Goal: Task Accomplishment & Management: Manage account settings

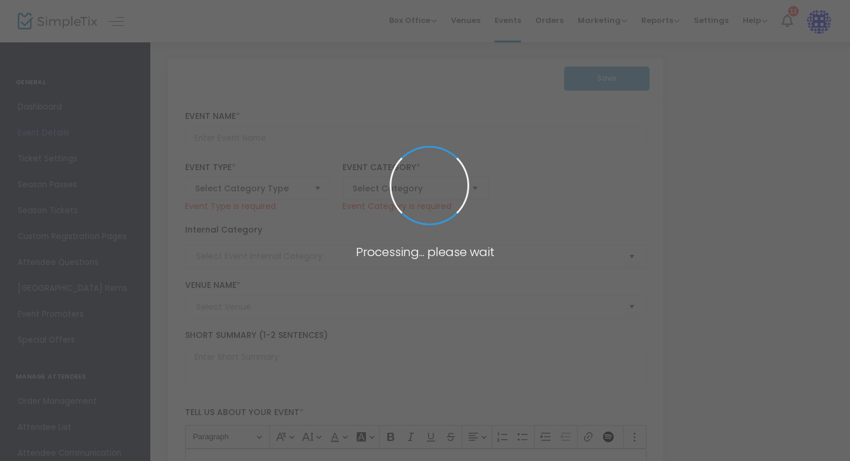
type input "Making Space IV: Spring Reimagined"
type textarea "Making Space is a salon series featuring works by 8 New Orleans based choreogra…"
type input "Buy Tickets"
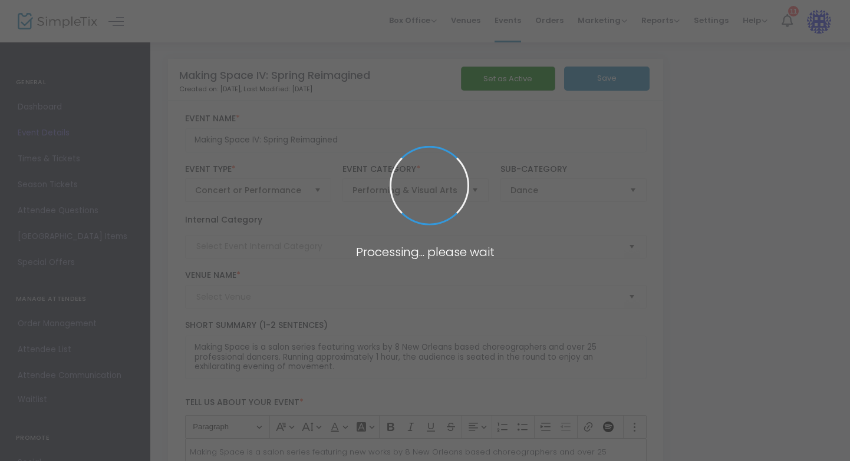
type input "Studio A"
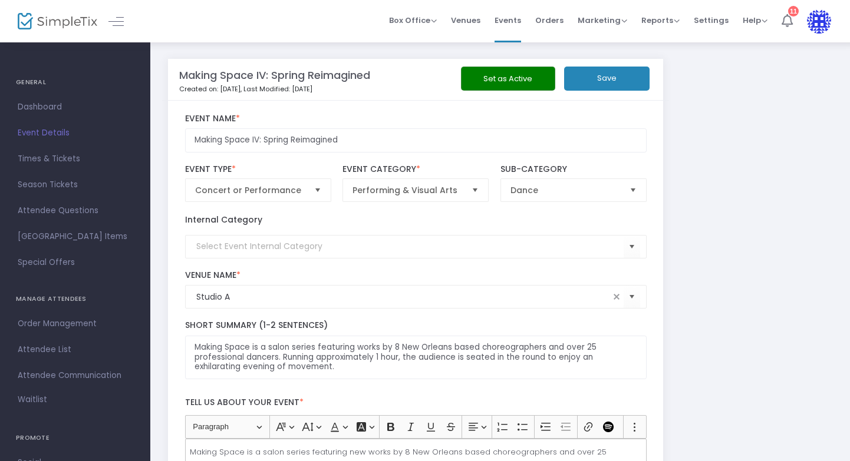
click at [786, 21] on icon at bounding box center [786, 20] width 11 height 13
click at [259, 141] on input "Making Space IV: Spring Reimagined" at bounding box center [415, 140] width 461 height 24
drag, startPoint x: 262, startPoint y: 138, endPoint x: 339, endPoint y: 140, distance: 77.2
click at [339, 140] on input "Making Space V: Spring Reimagined" at bounding box center [415, 140] width 461 height 24
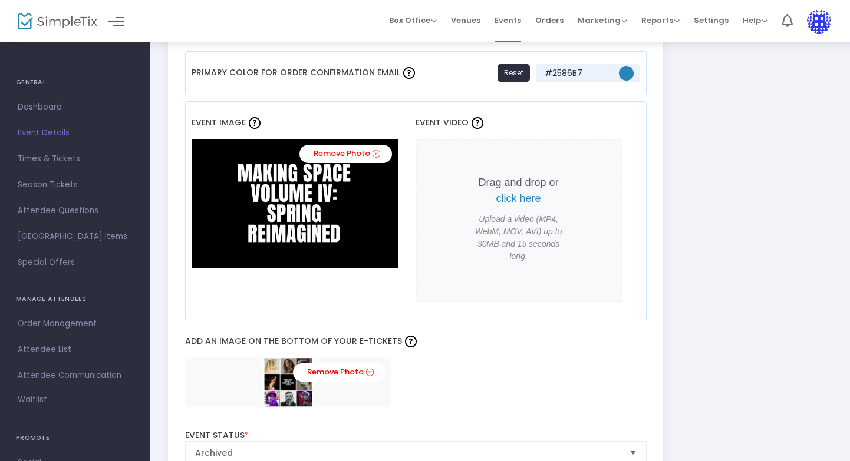
scroll to position [1073, 0]
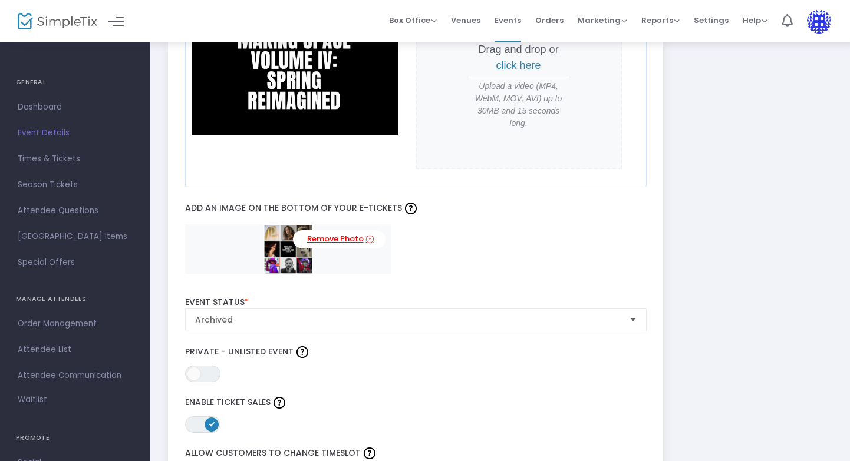
click at [370, 237] on icon at bounding box center [370, 239] width 8 height 11
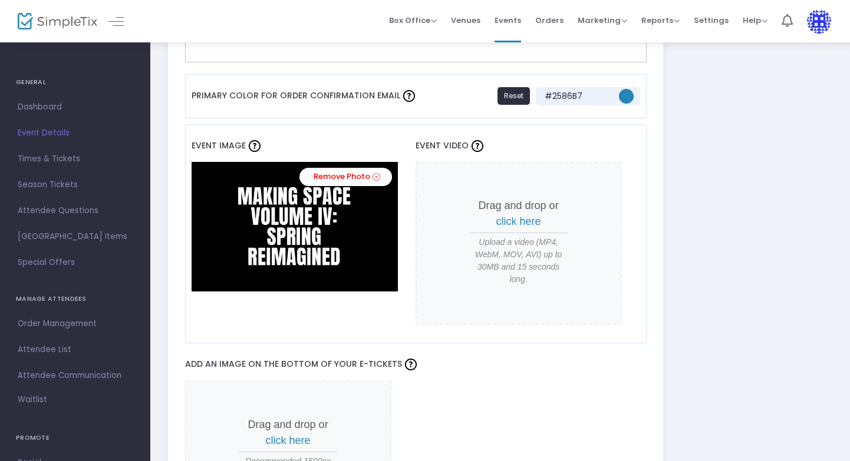
scroll to position [1004, 0]
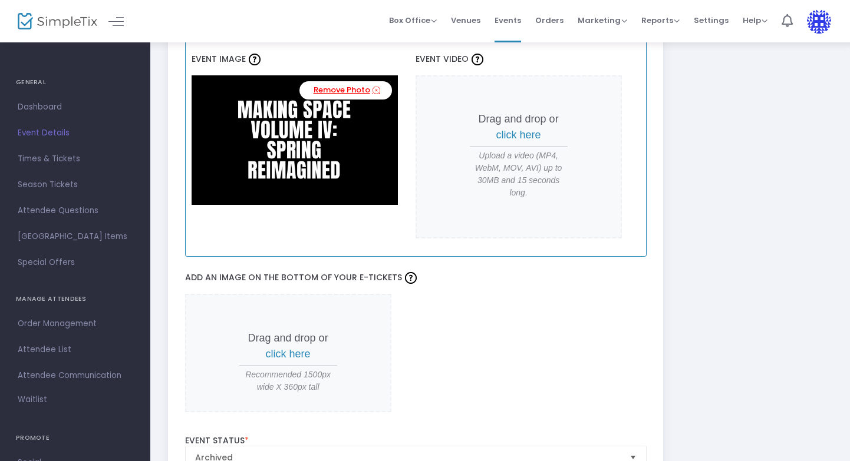
click at [345, 91] on link "Remove Photo" at bounding box center [345, 90] width 93 height 18
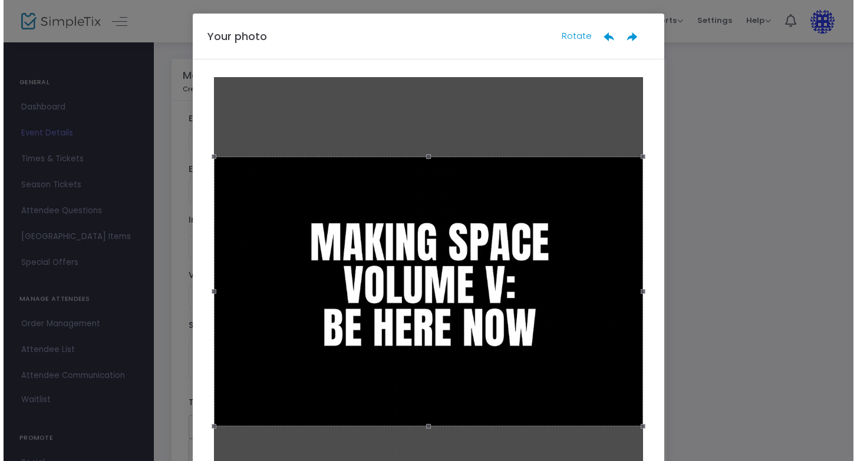
scroll to position [0, 0]
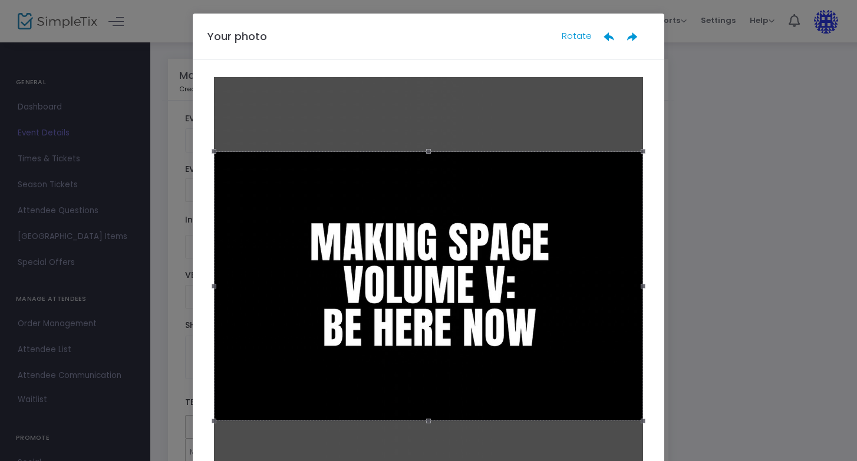
click at [312, 222] on div at bounding box center [428, 286] width 429 height 270
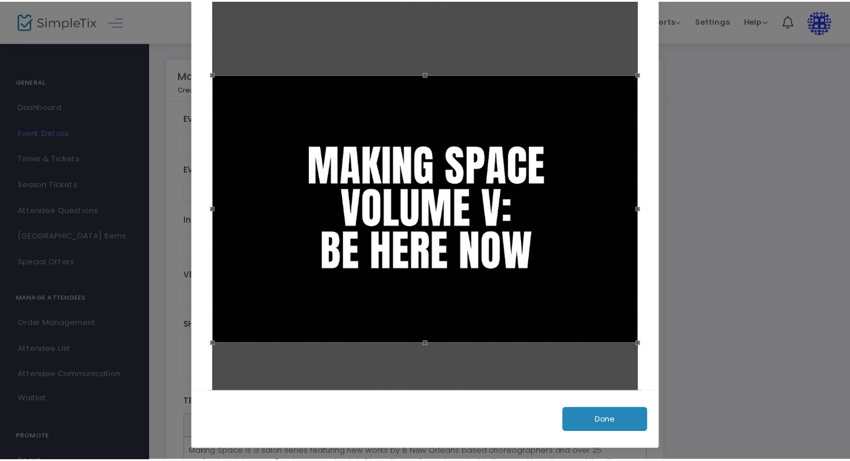
scroll to position [79, 0]
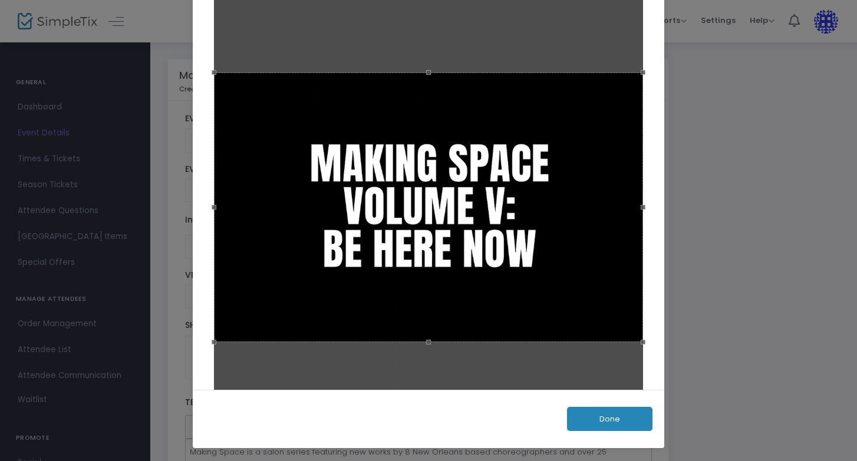
click at [608, 416] on button "Done" at bounding box center [609, 419] width 85 height 24
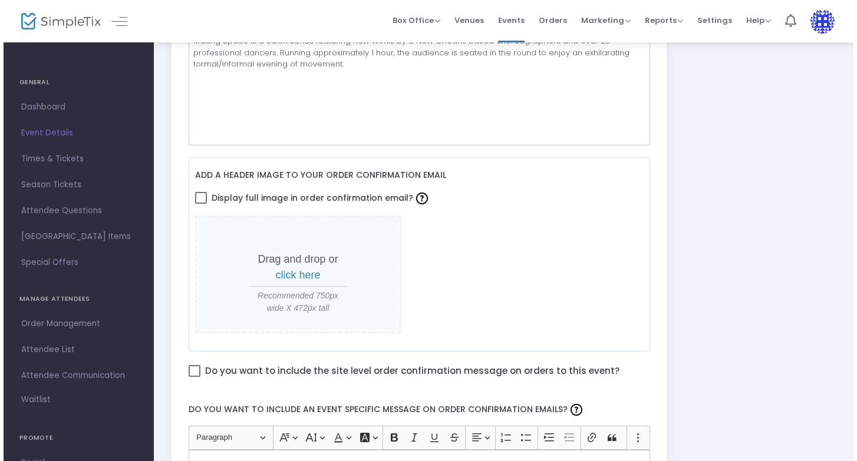
scroll to position [0, 0]
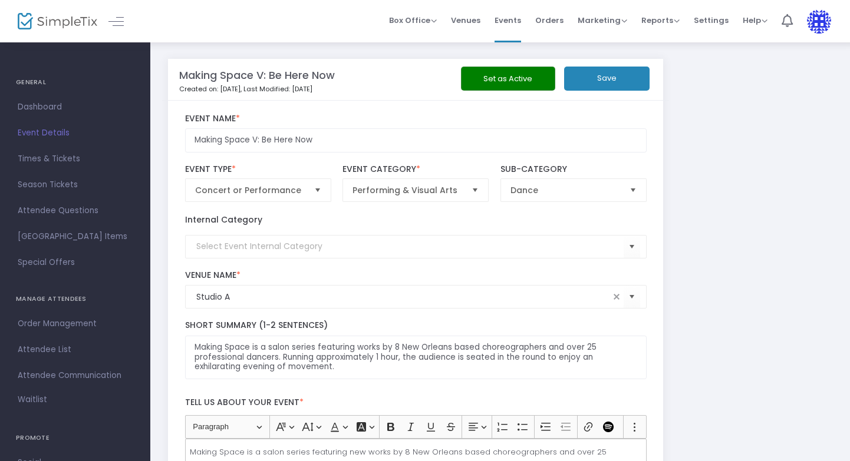
click at [597, 74] on button "Save" at bounding box center [606, 79] width 85 height 24
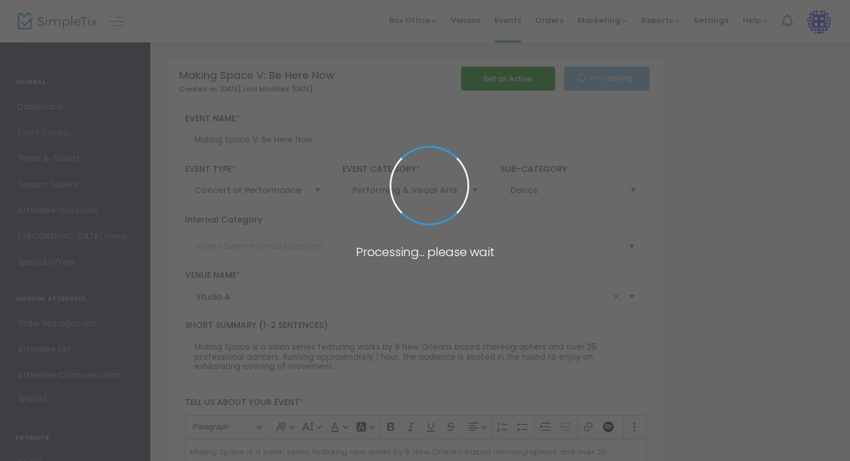
type input "Making Space V: Be Here Now"
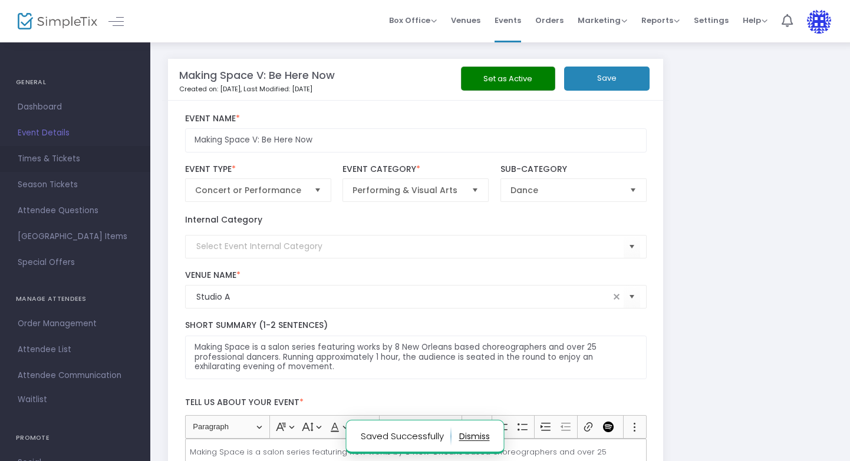
click at [42, 162] on span "Times & Tickets" at bounding box center [75, 158] width 115 height 15
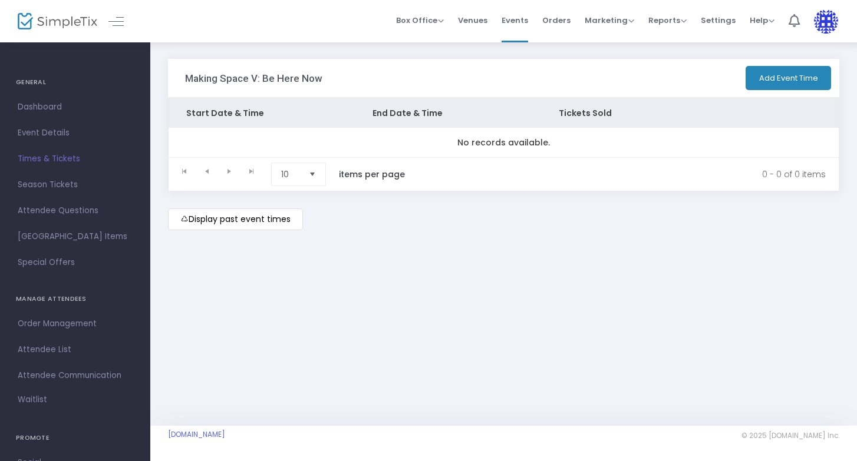
click at [799, 77] on button "Add Event Time" at bounding box center [787, 78] width 85 height 24
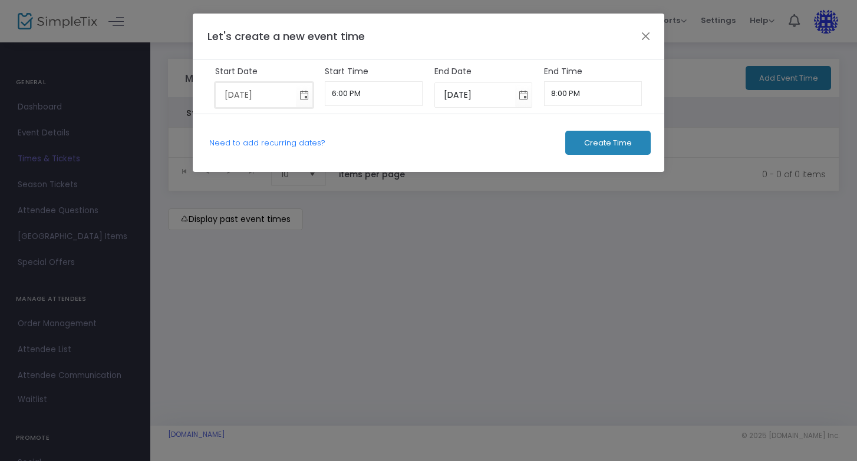
click at [245, 99] on input "[DATE]" at bounding box center [256, 95] width 81 height 24
click at [237, 98] on input "[DATE]" at bounding box center [256, 95] width 81 height 24
click at [225, 95] on input "[DATE]" at bounding box center [256, 95] width 81 height 24
click at [306, 98] on span "Toggle calendar" at bounding box center [304, 94] width 19 height 19
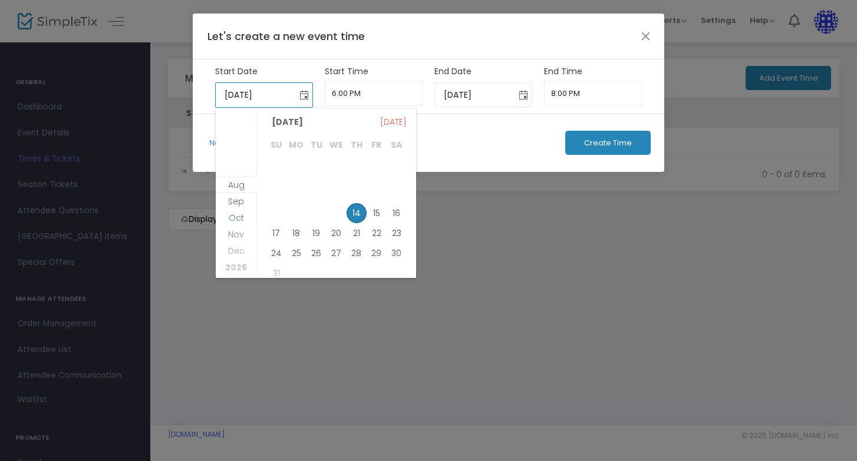
click at [241, 218] on span "Oct" at bounding box center [236, 218] width 15 height 12
click at [375, 164] on span "3" at bounding box center [377, 164] width 20 height 20
type input "[DATE]"
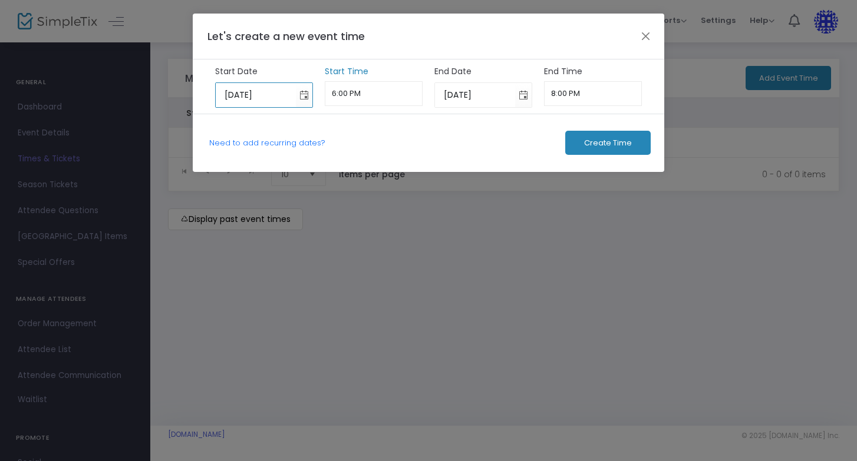
click at [364, 94] on input "6:00 PM" at bounding box center [374, 93] width 98 height 25
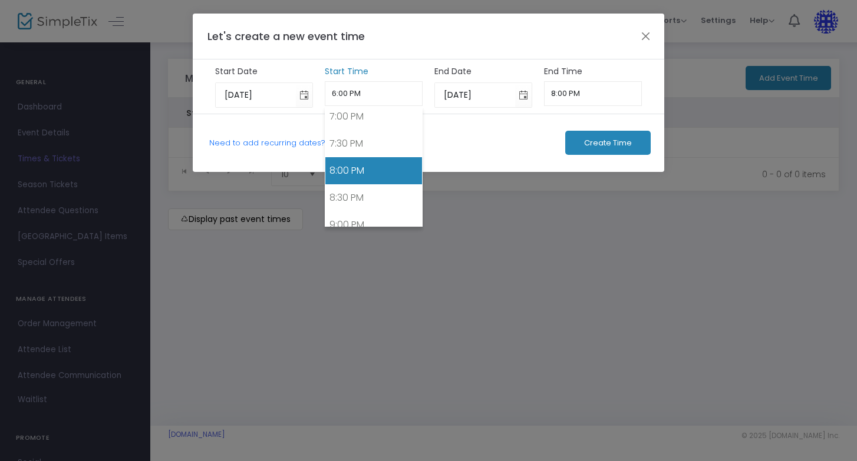
scroll to position [1063, 0]
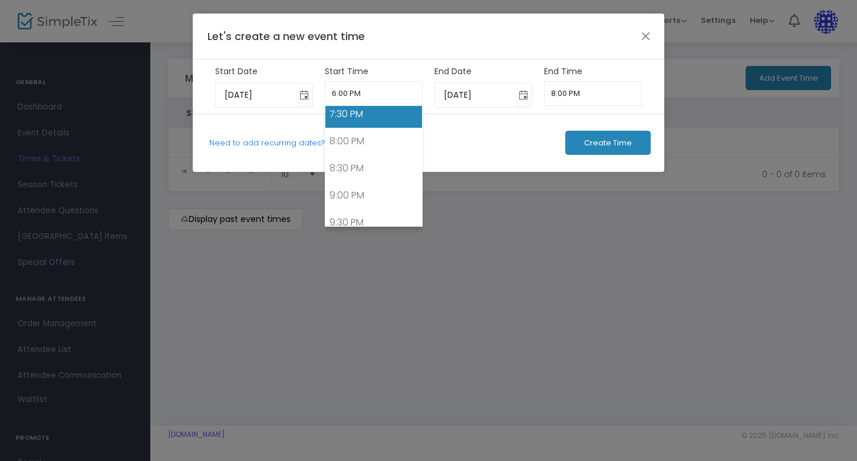
click at [358, 120] on link "7:30 PM" at bounding box center [373, 114] width 97 height 27
type input "7:30 PM"
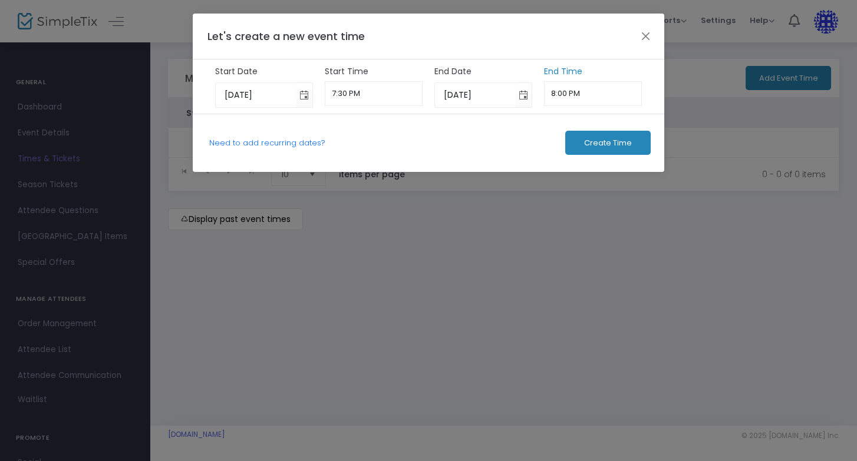
click at [570, 95] on input "8:00 PM" at bounding box center [593, 93] width 98 height 25
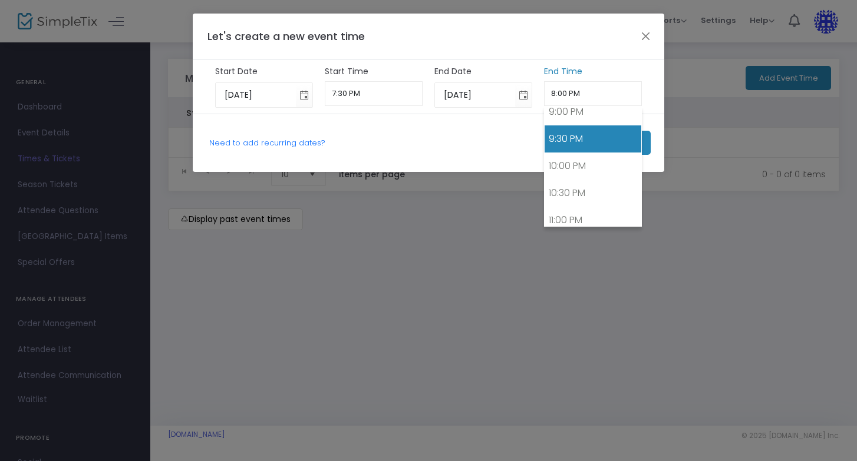
scroll to position [1145, 0]
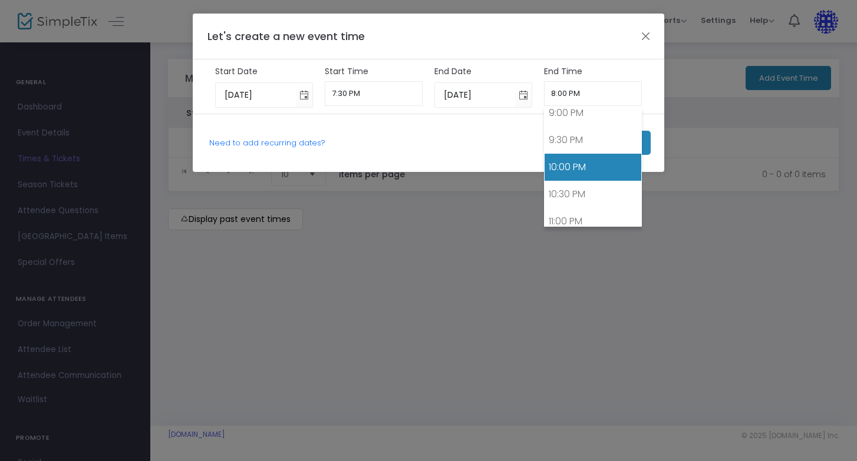
click at [572, 173] on link "10:00 PM" at bounding box center [593, 167] width 97 height 27
type input "10:00 PM"
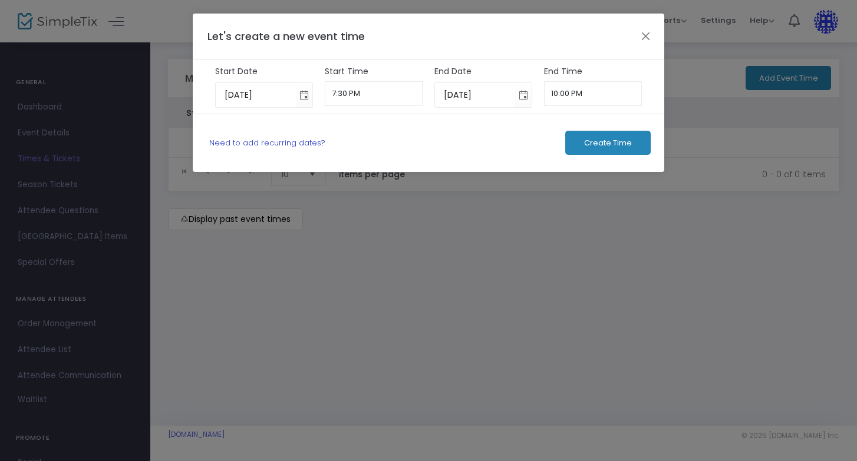
click at [252, 141] on link "Need to add recurring dates?" at bounding box center [267, 142] width 116 height 11
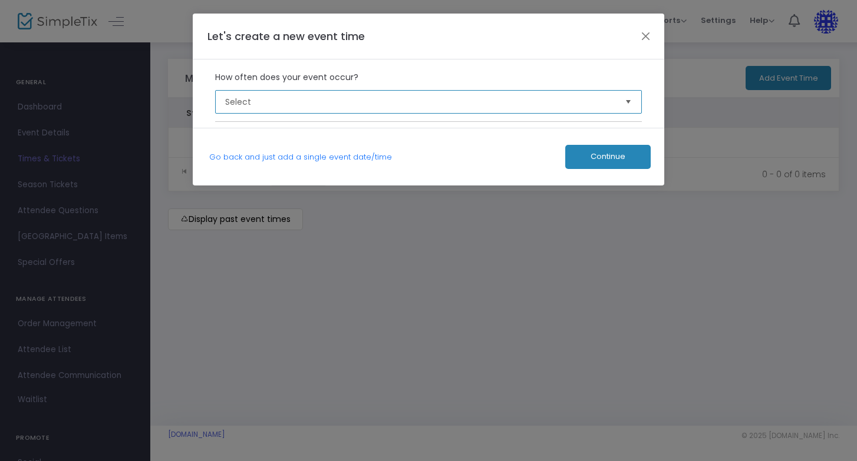
click at [254, 103] on span "Select" at bounding box center [420, 102] width 391 height 12
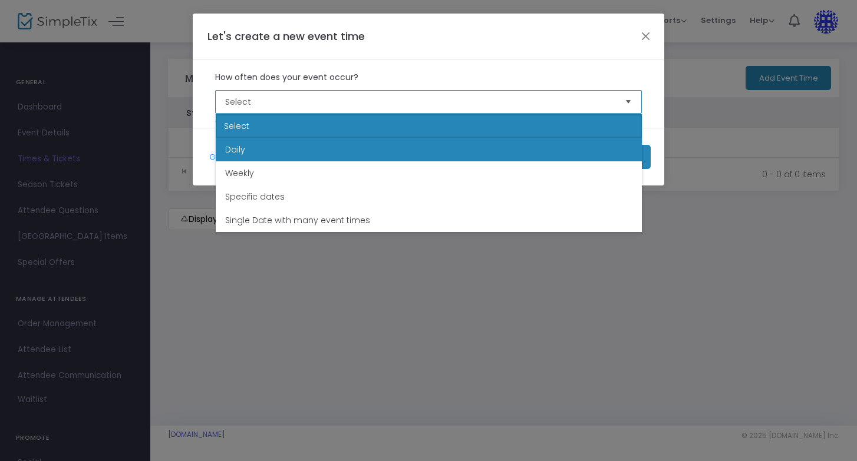
click at [250, 146] on li "Daily" at bounding box center [429, 150] width 426 height 24
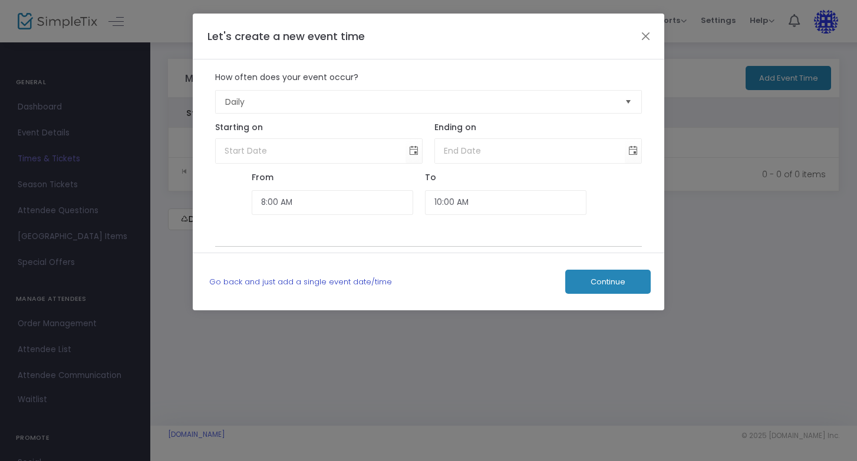
click at [291, 282] on link "Go back and just add a single event date/time" at bounding box center [300, 281] width 183 height 11
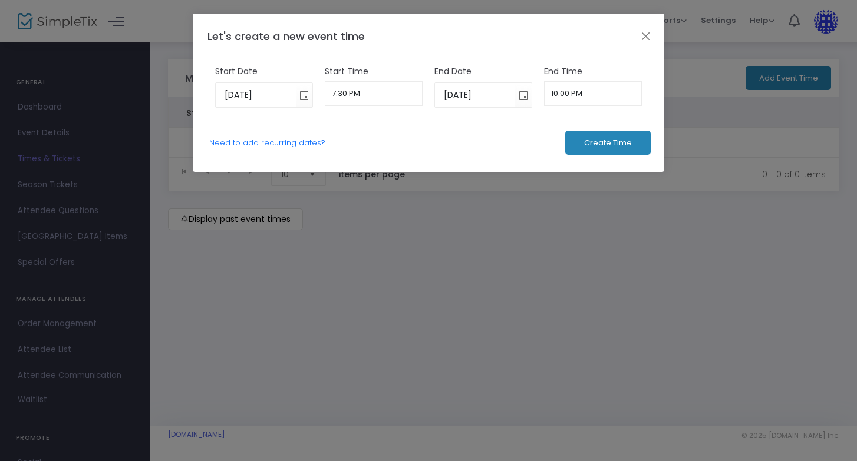
click at [583, 147] on button "Create Time" at bounding box center [607, 143] width 85 height 24
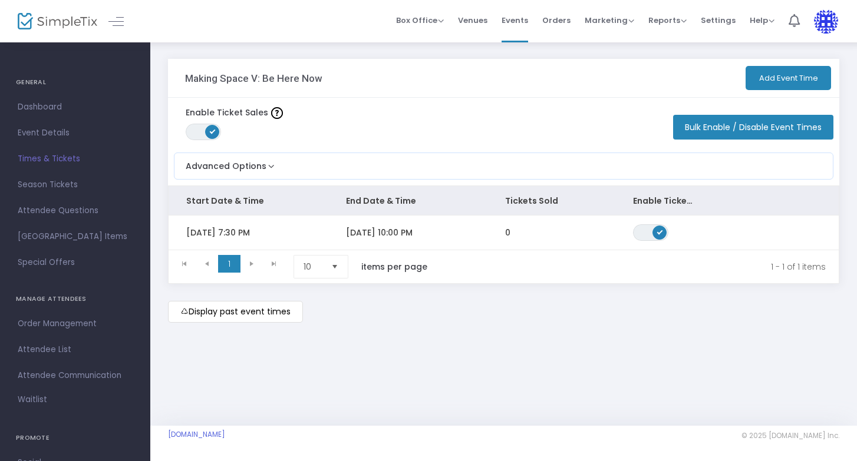
click at [784, 71] on button "Add Event Time" at bounding box center [787, 78] width 85 height 24
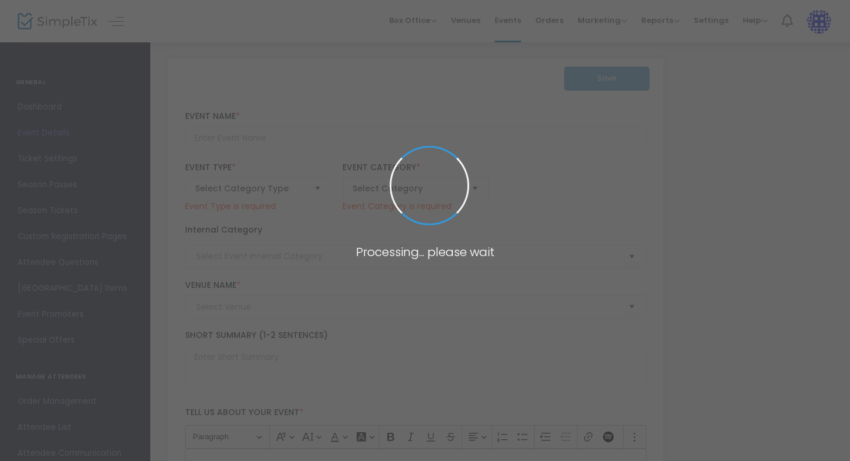
type input "Making Space V: Be Here Now"
type textarea "Making Space is a salon series featuring works by 8 New Orleans based choreogra…"
type input "Buy Tickets"
type input "Studio A"
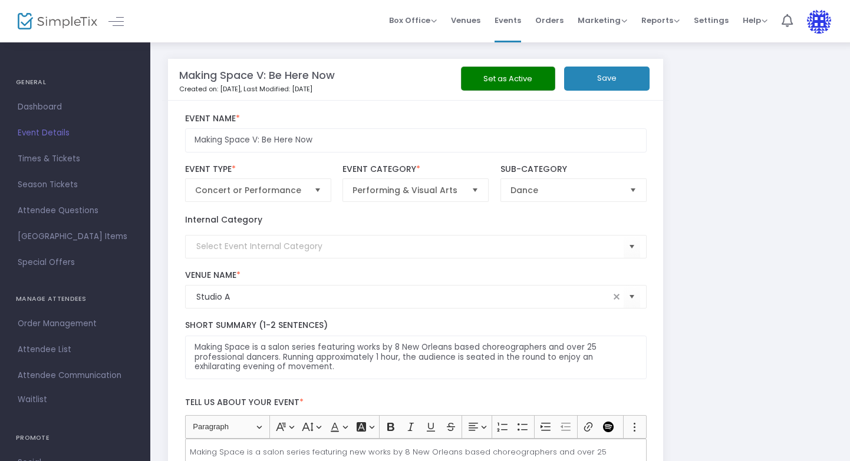
click at [39, 101] on span "Dashboard" at bounding box center [75, 107] width 115 height 15
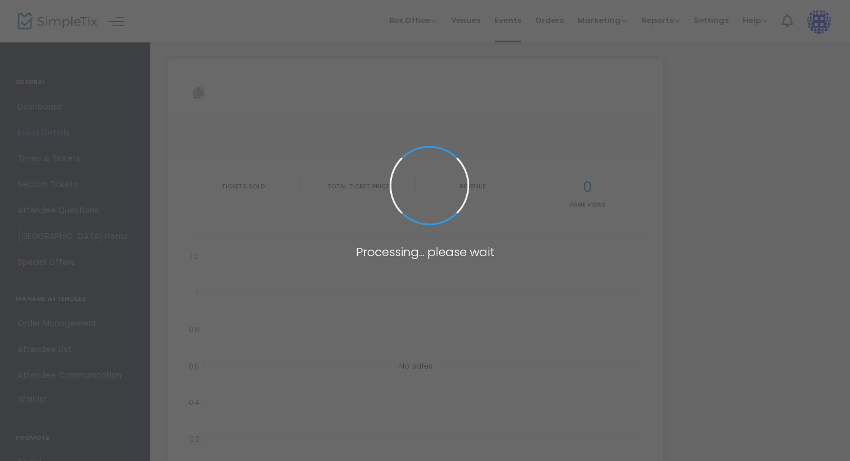
click at [48, 110] on span at bounding box center [425, 230] width 850 height 461
type input "https://www.simpletix.com/e/making-space-v-be-here-now-tickets-209138"
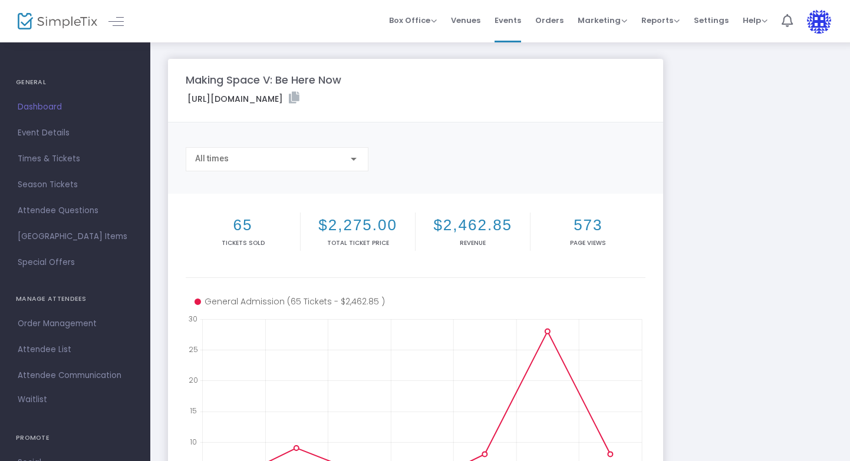
click at [249, 99] on label "https://www.simpletix.com/e/making-space-v-be-here-now-tickets-209138" at bounding box center [243, 99] width 112 height 14
click at [280, 103] on label "https://www.simpletix.com/e/making-space-v-be-here-now-tickets-209138" at bounding box center [243, 99] width 112 height 14
click at [299, 95] on icon at bounding box center [294, 98] width 11 height 12
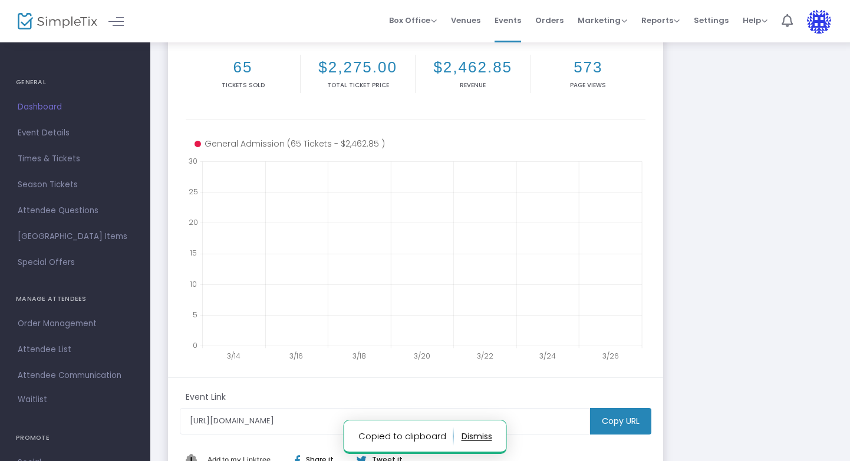
scroll to position [261, 0]
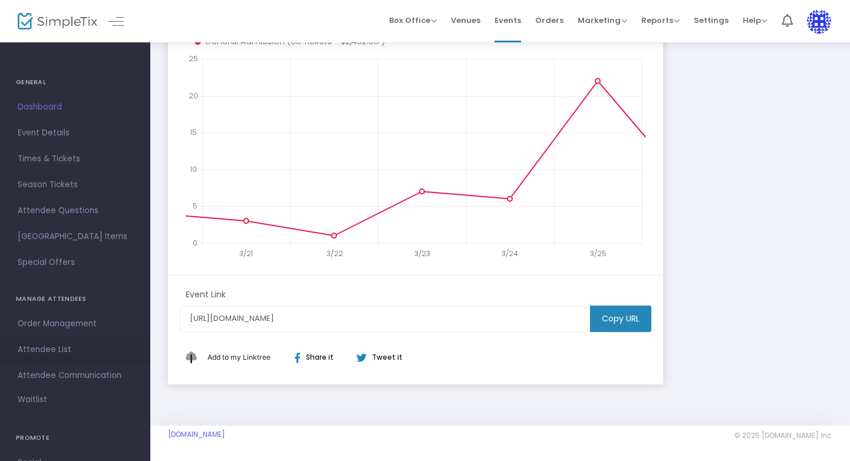
click at [36, 349] on span "Attendee List" at bounding box center [75, 349] width 115 height 15
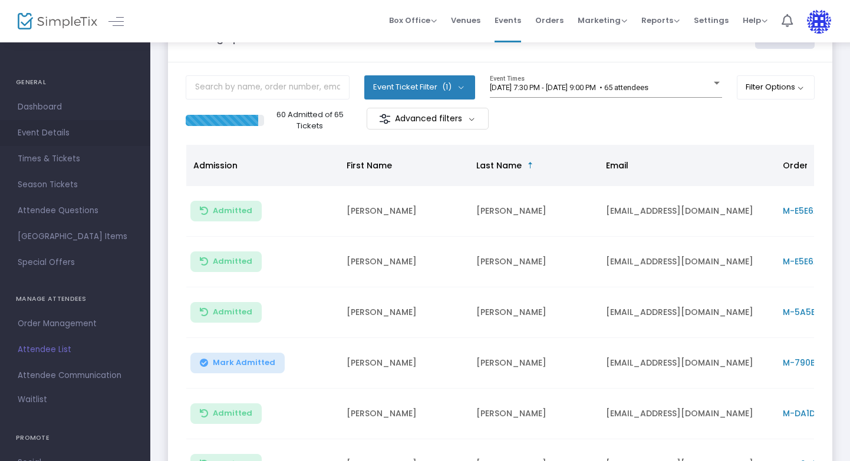
click at [38, 131] on span "Event Details" at bounding box center [75, 133] width 115 height 15
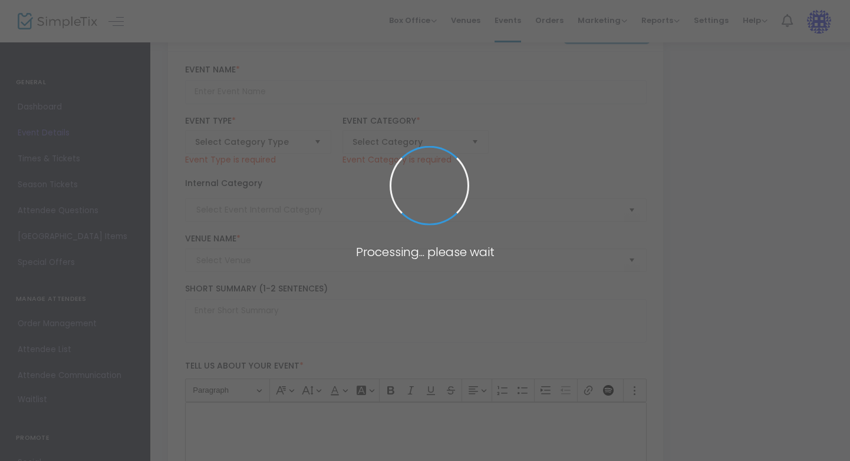
type input "Making Space V: Be Here Now"
type textarea "Making Space is a salon series featuring works by 8 New Orleans based choreogra…"
type input "Buy Tickets"
type input "Studio A"
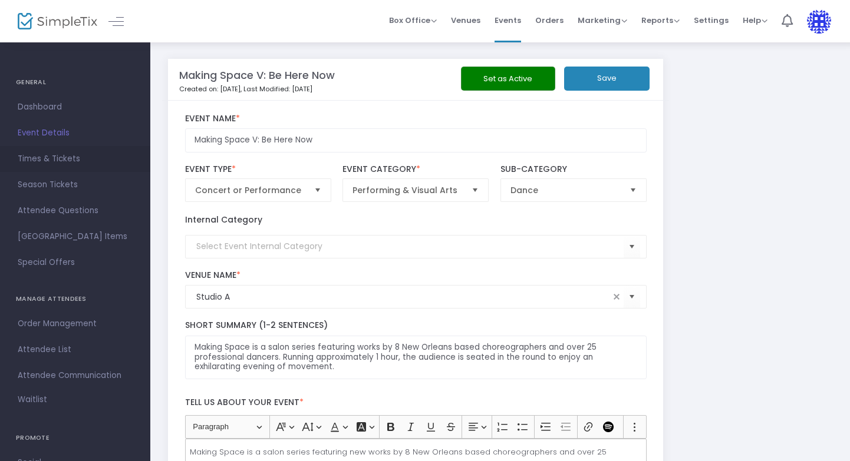
click at [44, 156] on span "Times & Tickets" at bounding box center [75, 158] width 115 height 15
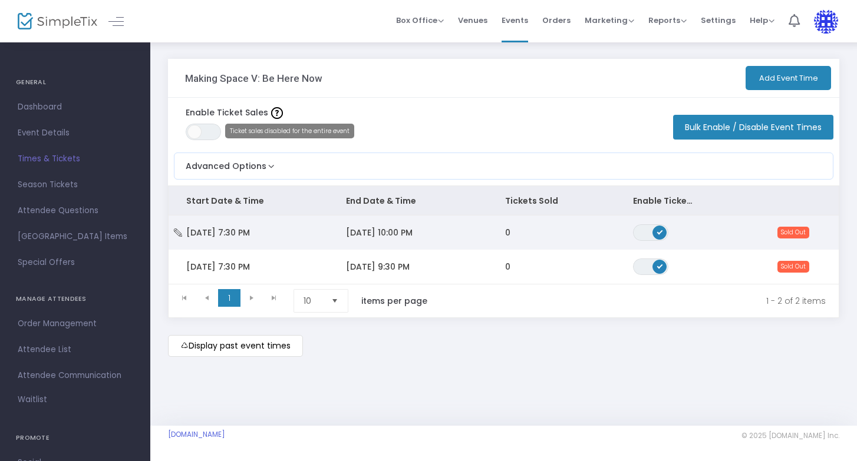
click at [567, 245] on td "0" at bounding box center [551, 233] width 128 height 34
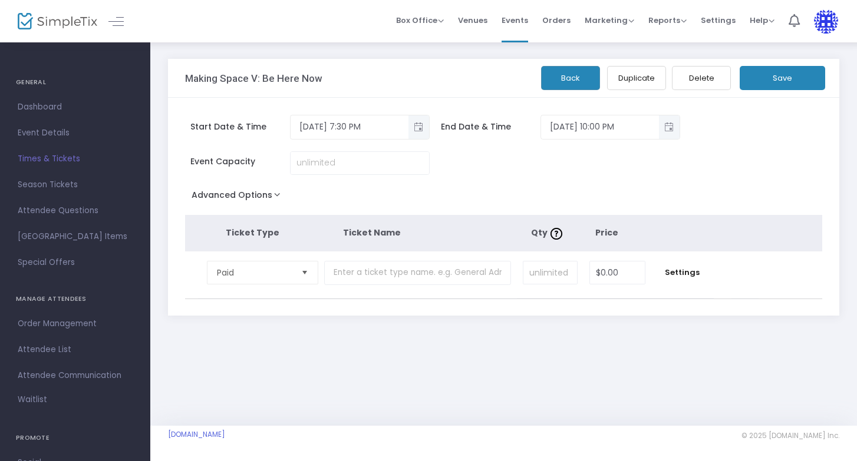
click at [711, 83] on button "Delete" at bounding box center [701, 78] width 59 height 24
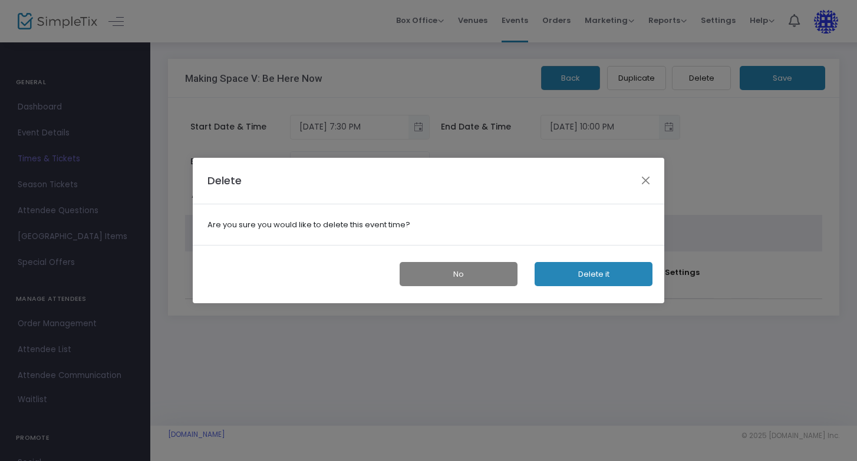
click at [623, 279] on button "Delete it" at bounding box center [593, 274] width 118 height 24
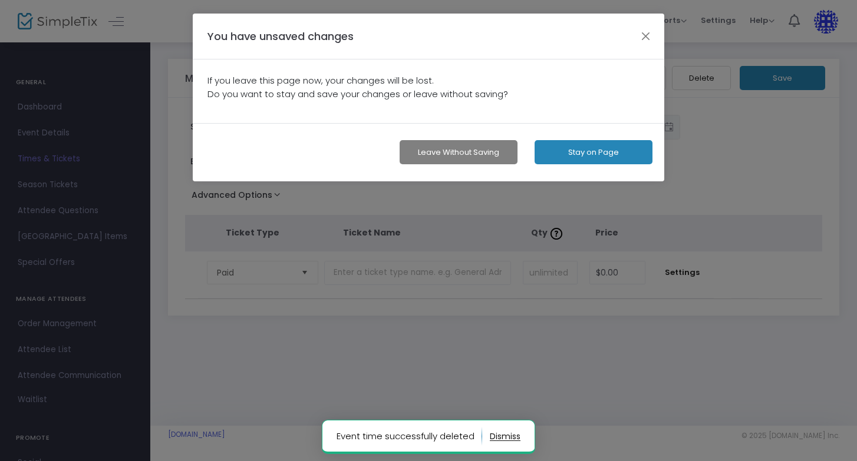
click at [582, 148] on button "Stay on Page" at bounding box center [593, 152] width 118 height 24
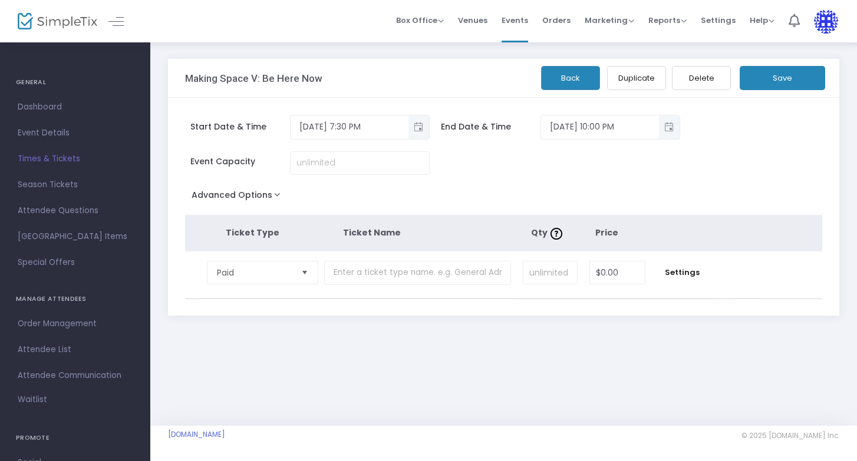
click at [580, 82] on button "Back" at bounding box center [570, 78] width 59 height 24
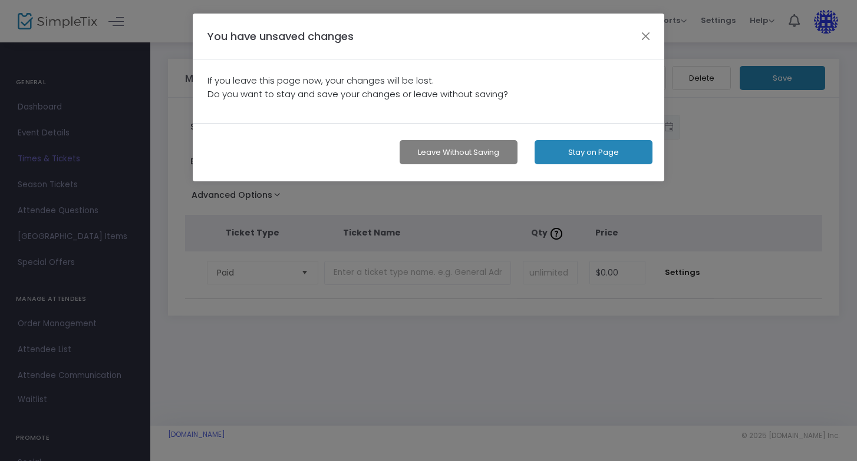
click at [476, 157] on button "Leave without Saving" at bounding box center [459, 152] width 118 height 24
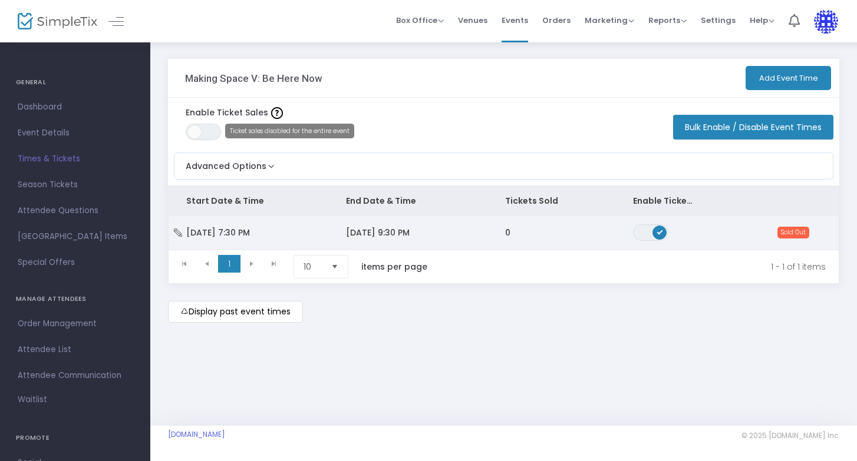
click at [578, 239] on td "0" at bounding box center [551, 233] width 128 height 34
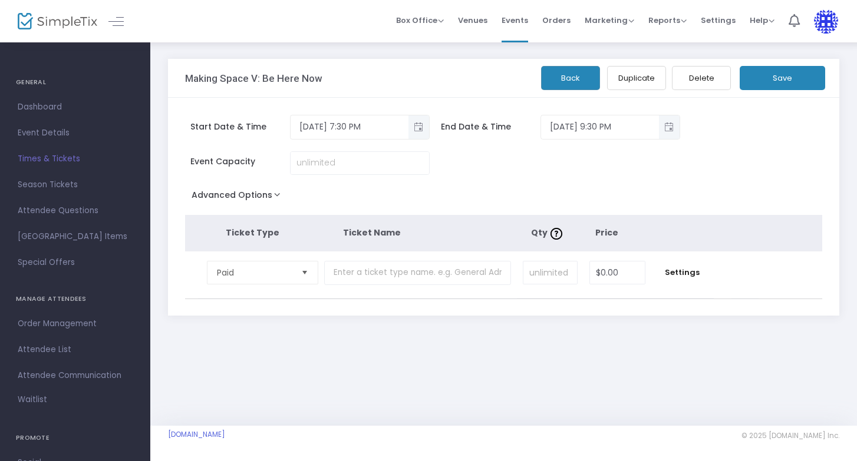
click at [688, 87] on button "Delete" at bounding box center [701, 78] width 59 height 24
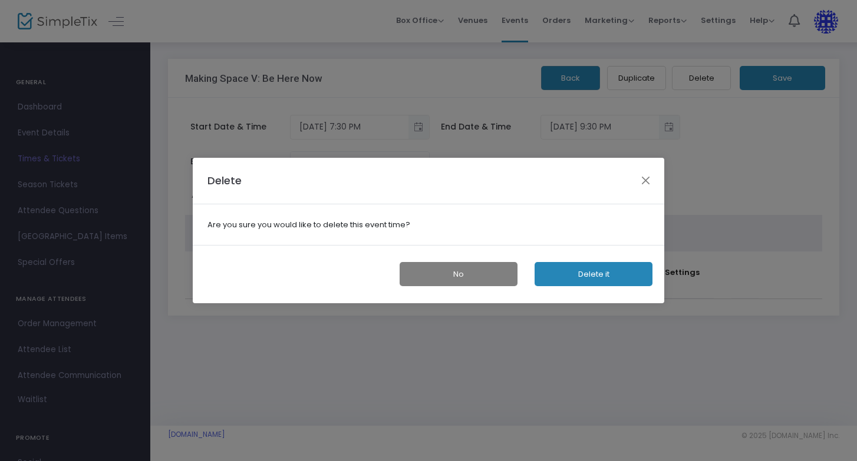
click at [574, 278] on button "Delete it" at bounding box center [593, 274] width 118 height 24
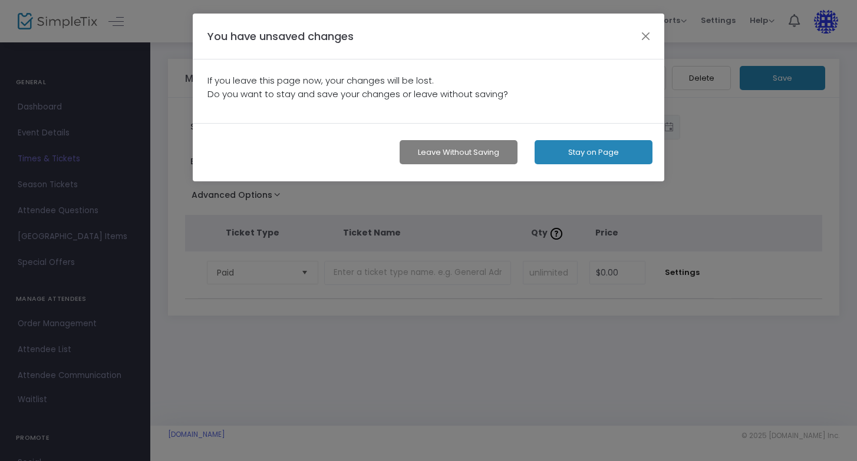
click at [479, 147] on button "Leave without Saving" at bounding box center [459, 152] width 118 height 24
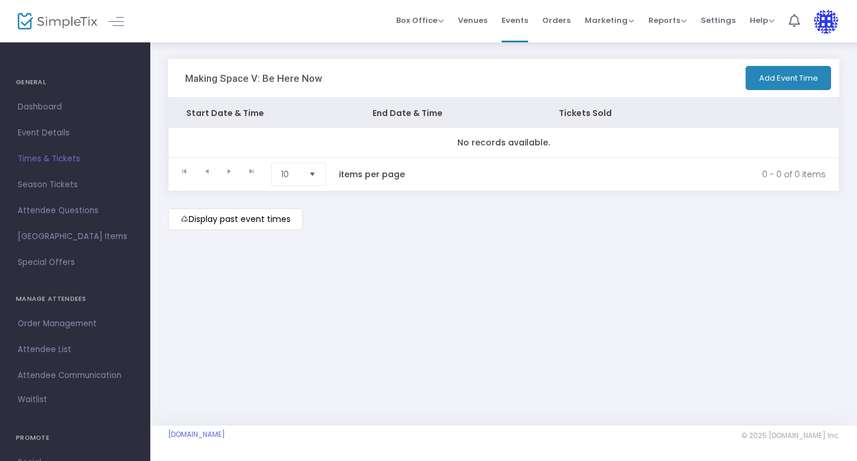
click at [216, 223] on m-button "Display past event times" at bounding box center [235, 220] width 135 height 22
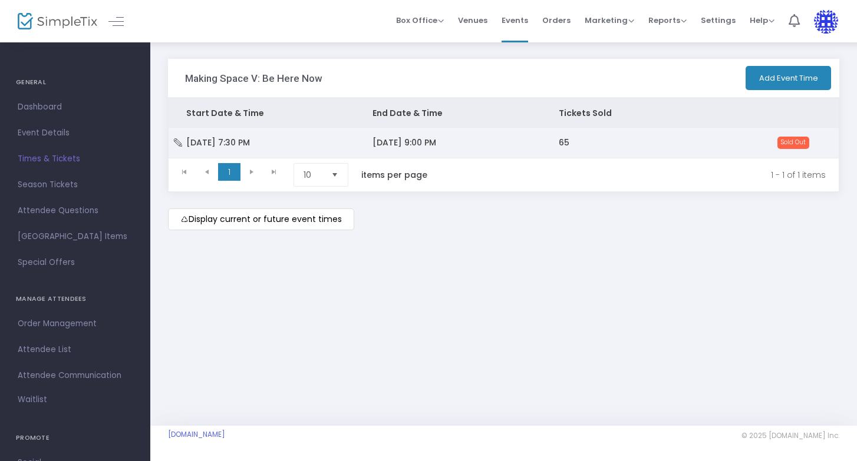
click at [410, 142] on span "3/28/2025 9:00 PM" at bounding box center [404, 143] width 64 height 12
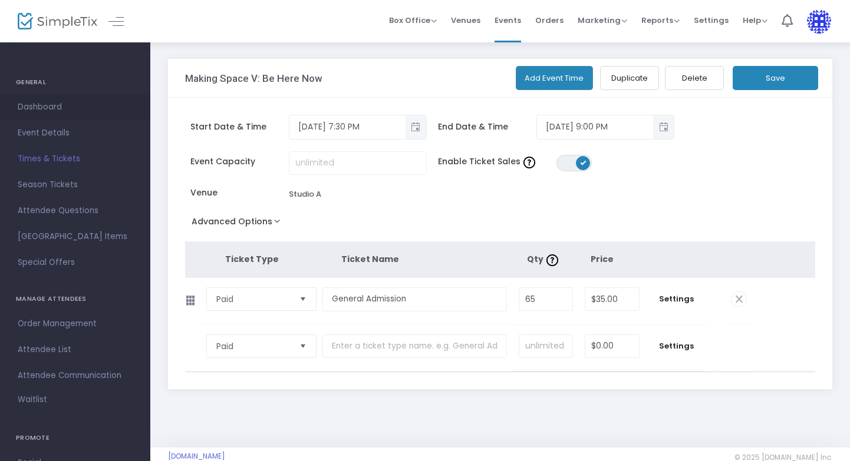
click at [25, 100] on span "Dashboard" at bounding box center [75, 107] width 115 height 15
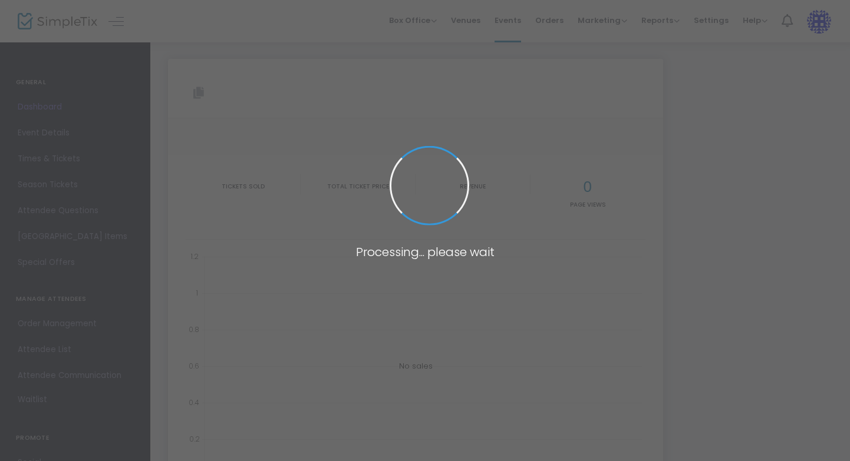
type input "https://www.simpletix.com/e/making-space-v-be-here-now-tickets-209138"
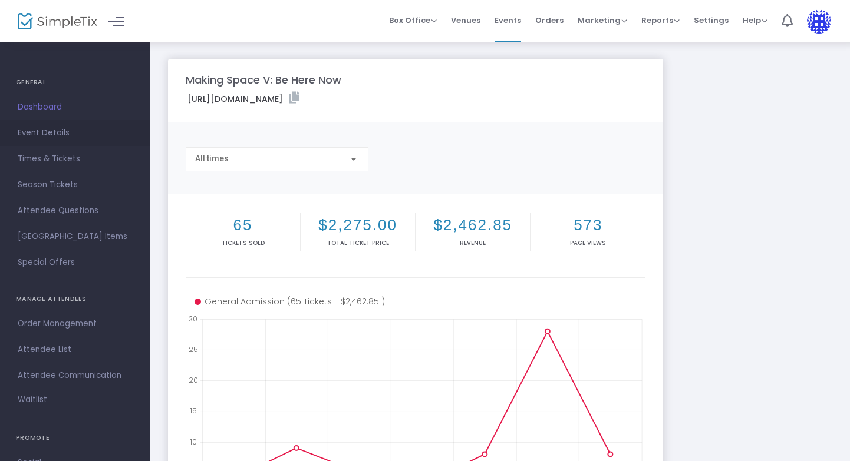
click at [32, 129] on span "Event Details" at bounding box center [75, 133] width 115 height 15
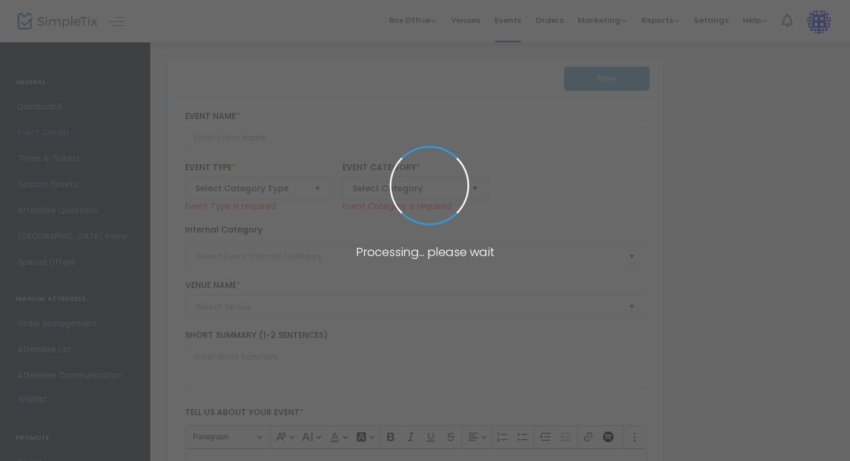
type input "Making Space V: Be Here Now"
type textarea "Making Space is a salon series featuring works by 8 New Orleans based choreogra…"
type input "Buy Tickets"
type input "Studio A"
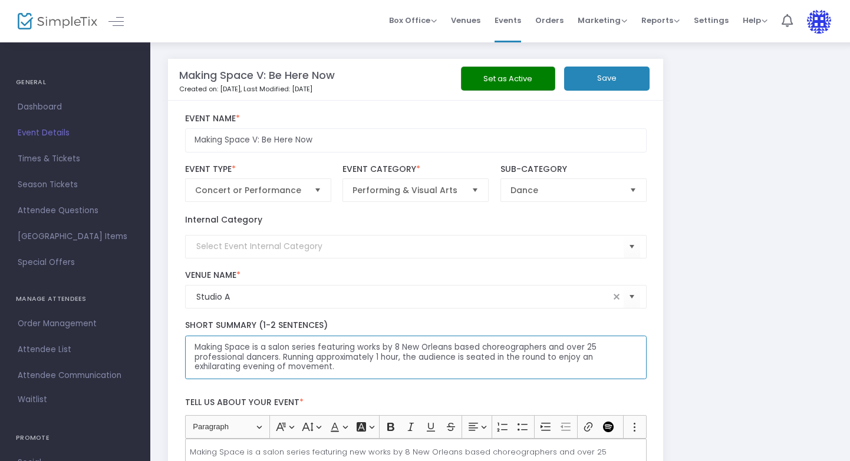
drag, startPoint x: 335, startPoint y: 371, endPoint x: 176, endPoint y: 342, distance: 161.7
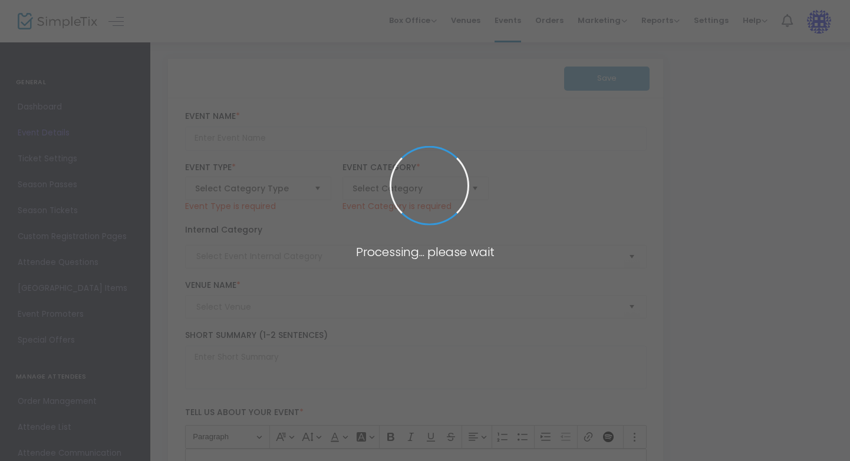
type input "Making Space V: Be Here Now - Archived"
type textarea "Making Space is a salon series featuring works by 8 New Orleans based choreogra…"
type input "Buy Tickets"
type input "Studio A"
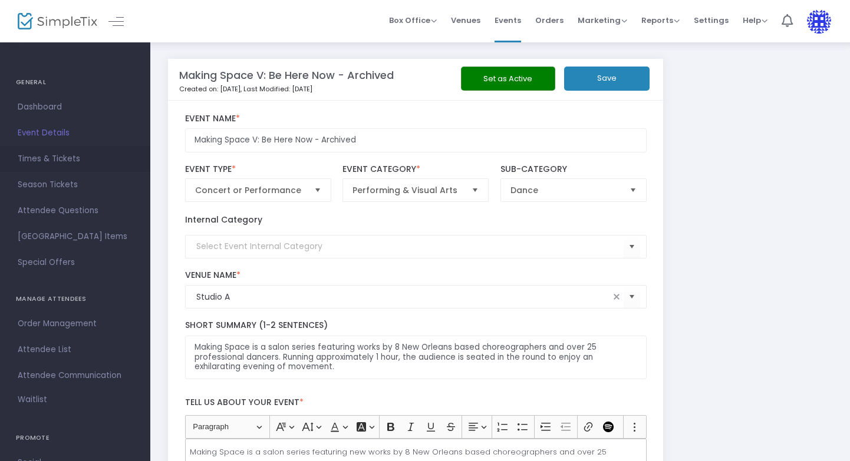
click at [31, 157] on span "Times & Tickets" at bounding box center [75, 158] width 115 height 15
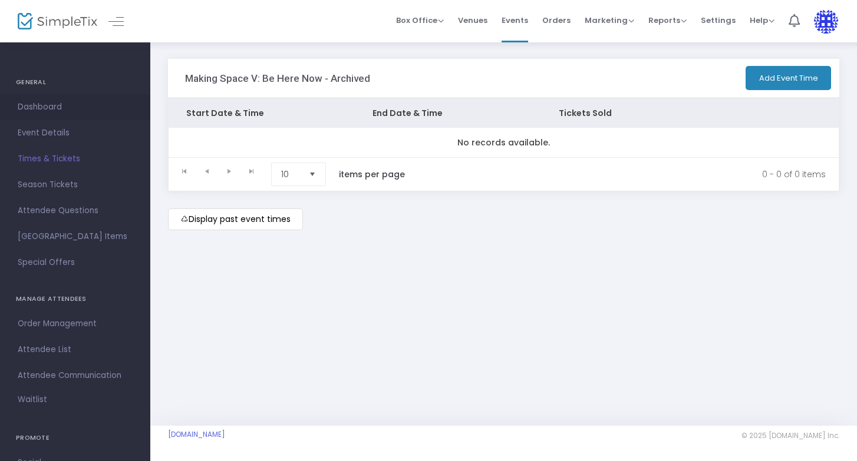
click at [29, 101] on span "Dashboard" at bounding box center [75, 107] width 115 height 15
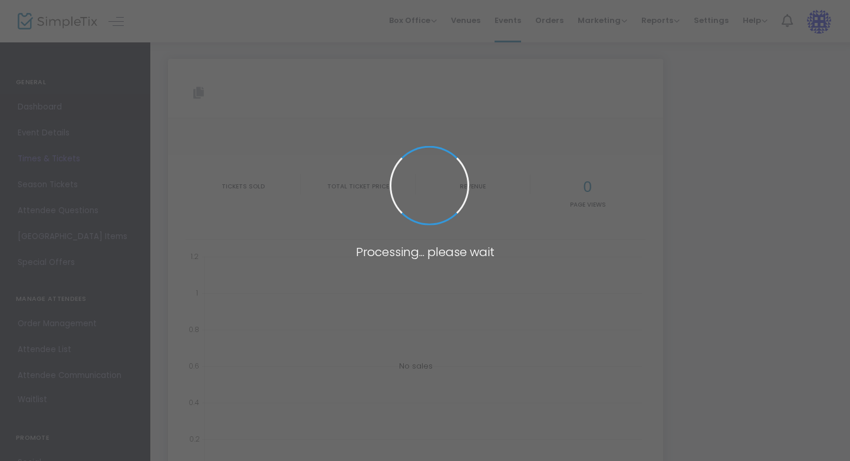
type input "https://www.simpletix.com/e/making-space-v-be-here-now-tickets-209138"
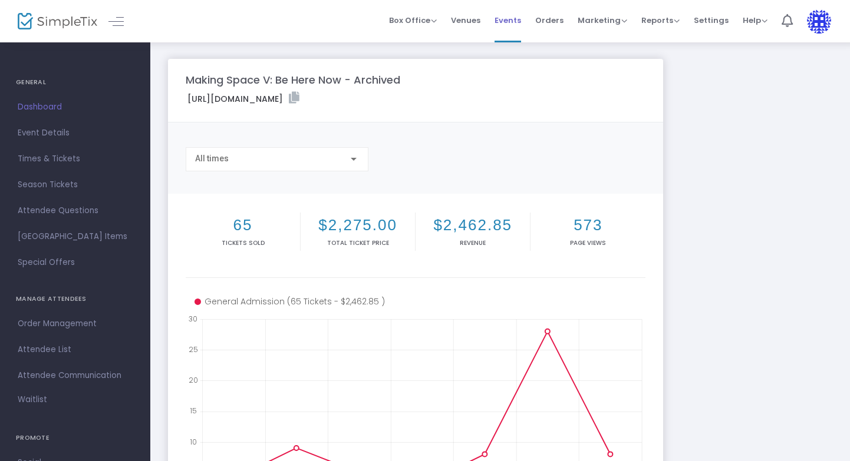
click at [516, 19] on span "Events" at bounding box center [507, 20] width 27 height 30
